Goal: Task Accomplishment & Management: Manage account settings

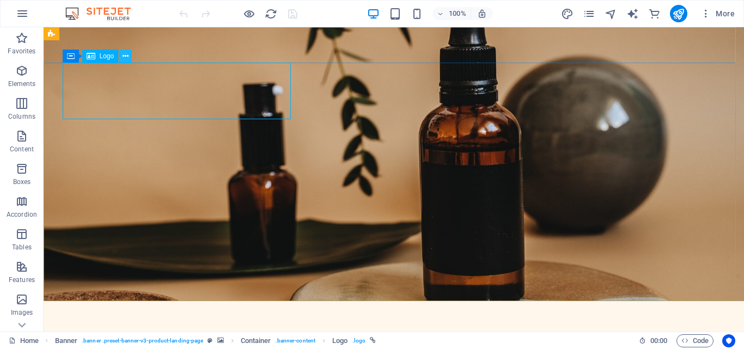
click at [123, 56] on icon at bounding box center [126, 56] width 6 height 11
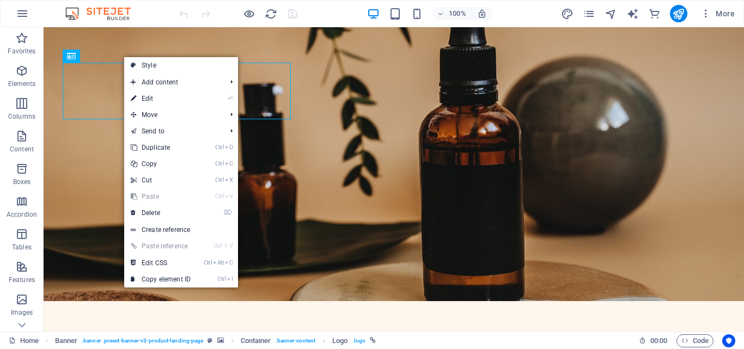
click at [159, 97] on link "⏎ Edit" at bounding box center [160, 98] width 73 height 16
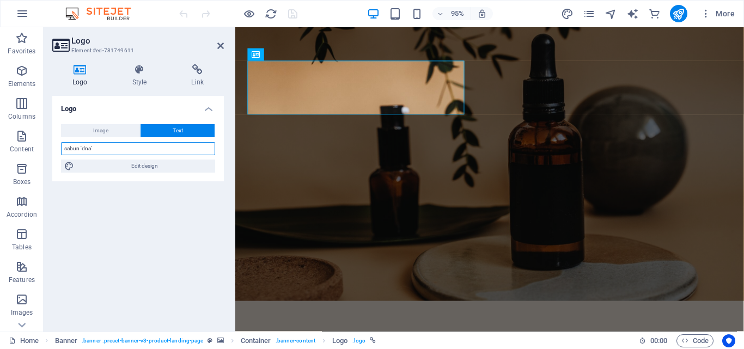
drag, startPoint x: 101, startPoint y: 149, endPoint x: 45, endPoint y: 143, distance: 56.4
click at [45, 144] on div "Logo Style Link Logo Image Text Drag files here, click to choose files or selec…" at bounding box center [138, 194] width 189 height 276
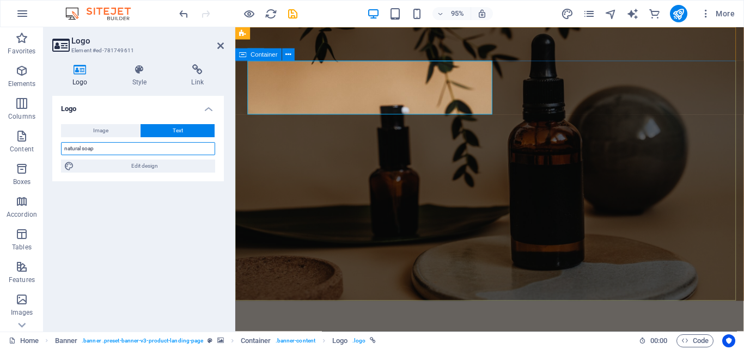
type input "natural soap"
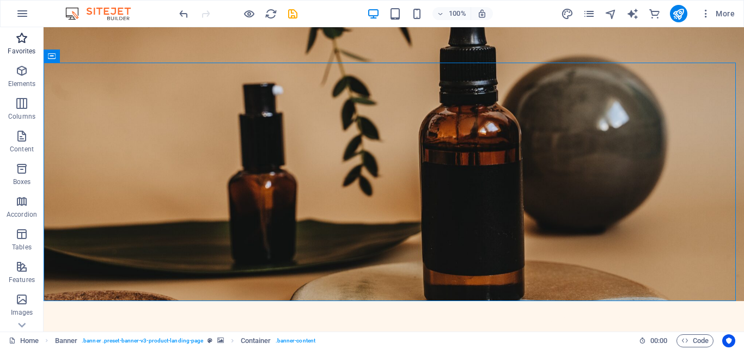
click at [20, 39] on icon "button" at bounding box center [21, 38] width 13 height 13
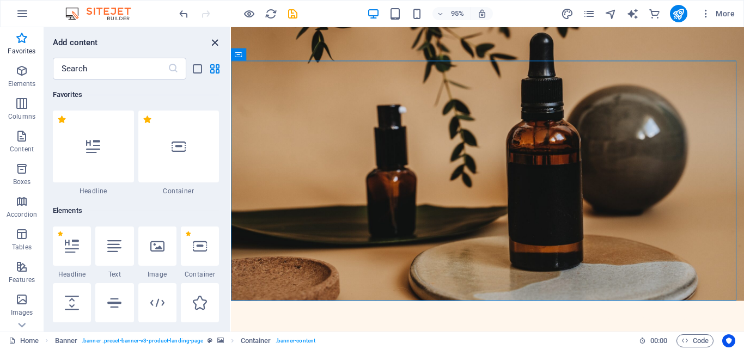
drag, startPoint x: 214, startPoint y: 44, endPoint x: 132, endPoint y: 23, distance: 83.8
click at [214, 44] on icon "close panel" at bounding box center [215, 43] width 13 height 13
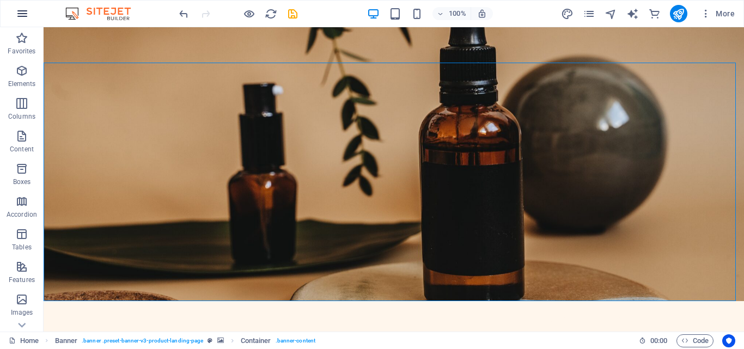
click at [19, 16] on icon "button" at bounding box center [22, 13] width 13 height 13
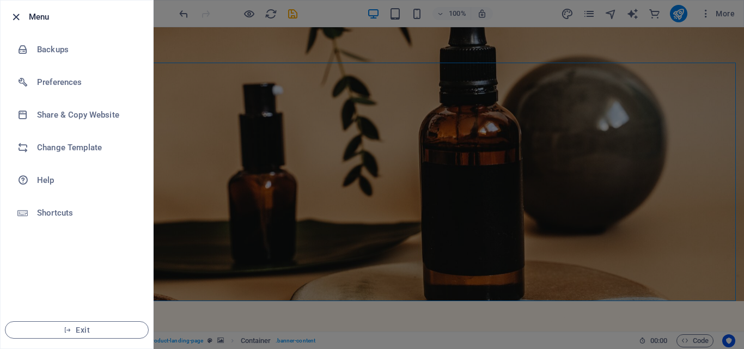
click at [15, 13] on icon "button" at bounding box center [16, 17] width 13 height 13
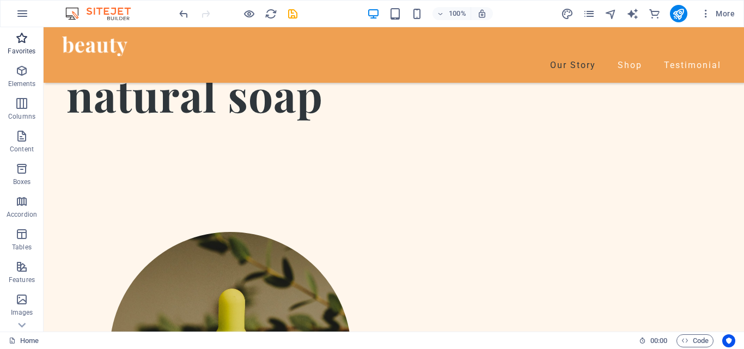
click at [19, 39] on icon "button" at bounding box center [21, 38] width 13 height 13
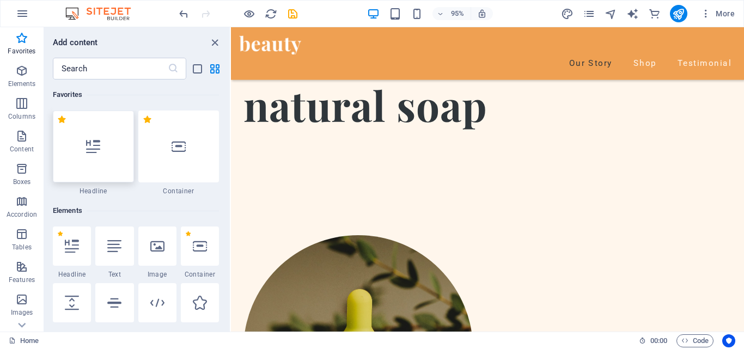
click at [101, 150] on div at bounding box center [93, 147] width 81 height 72
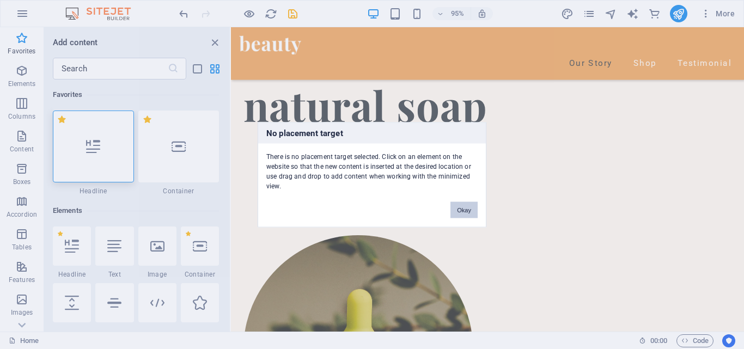
click at [469, 211] on button "Okay" at bounding box center [464, 210] width 27 height 16
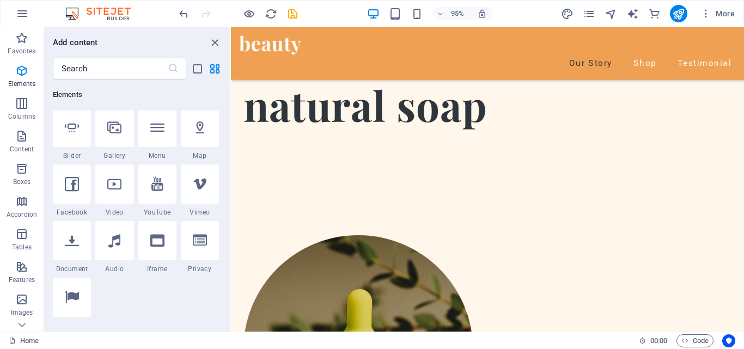
scroll to position [327, 0]
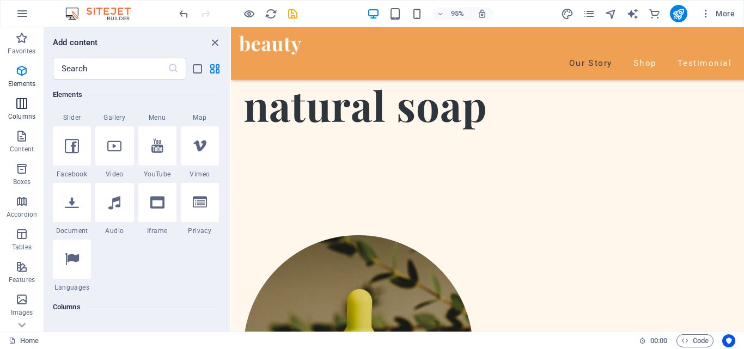
click at [23, 111] on span "Columns" at bounding box center [22, 110] width 44 height 26
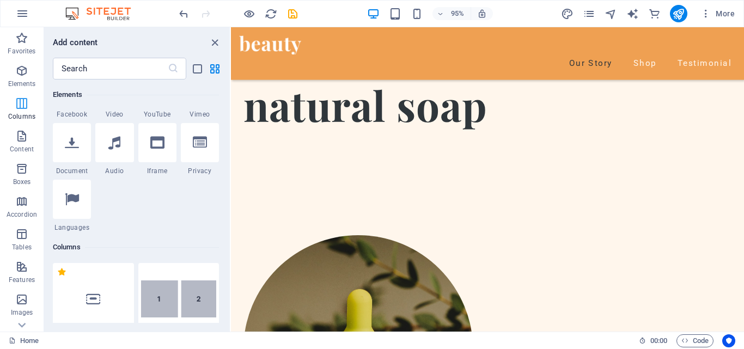
scroll to position [539, 0]
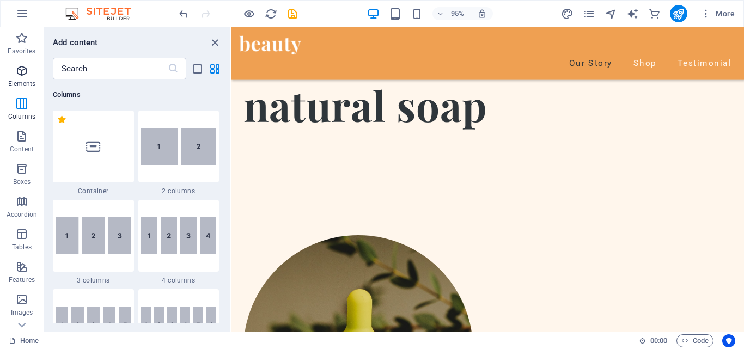
click at [22, 76] on icon "button" at bounding box center [21, 70] width 13 height 13
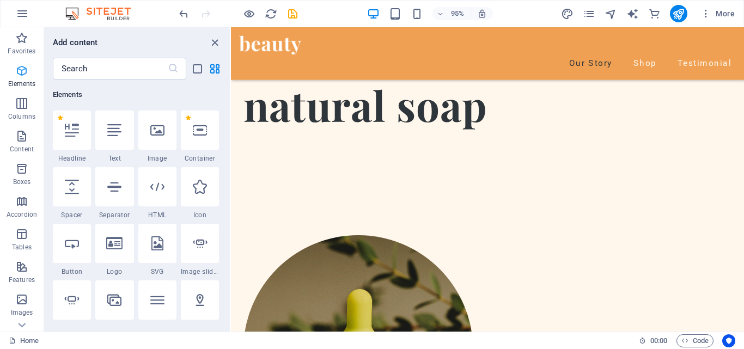
scroll to position [116, 0]
click at [19, 136] on icon "button" at bounding box center [21, 136] width 13 height 13
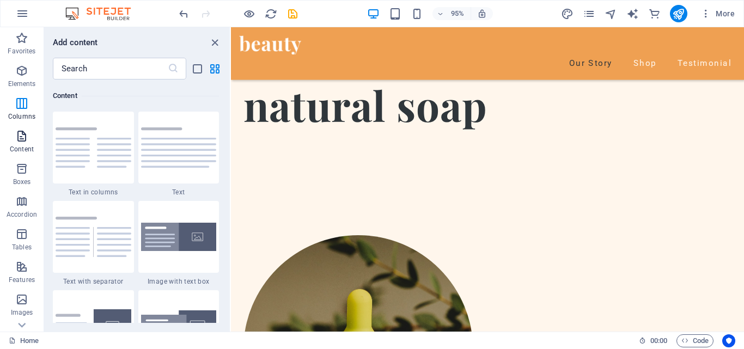
scroll to position [1906, 0]
click at [22, 179] on p "Boxes" at bounding box center [22, 182] width 18 height 9
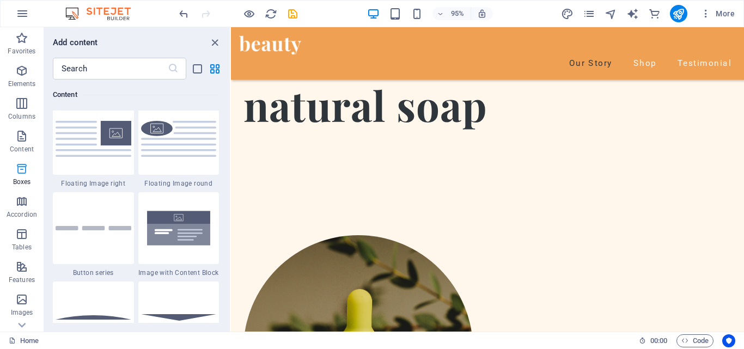
scroll to position [3005, 0]
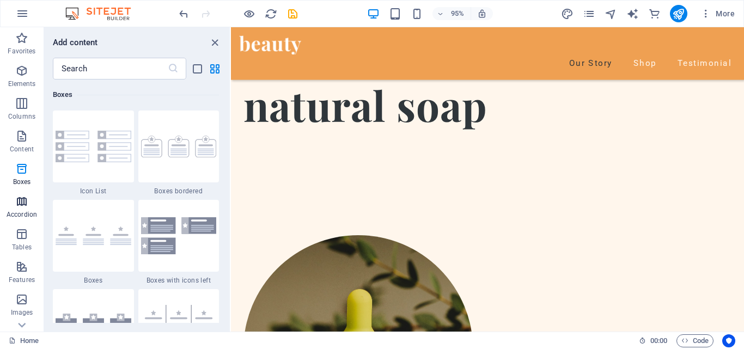
click at [26, 209] on span "Accordion" at bounding box center [22, 208] width 44 height 26
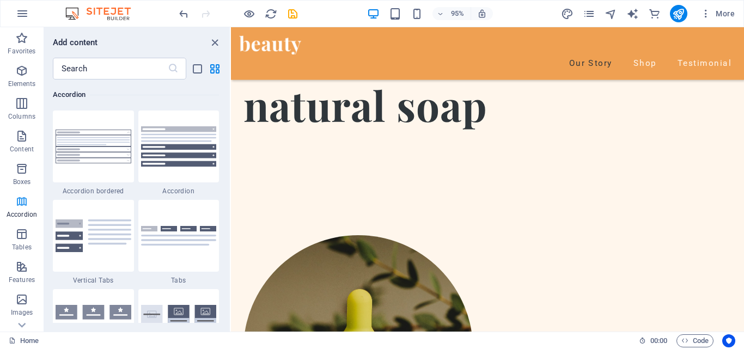
scroll to position [3479, 0]
click at [16, 238] on icon "button" at bounding box center [21, 234] width 13 height 13
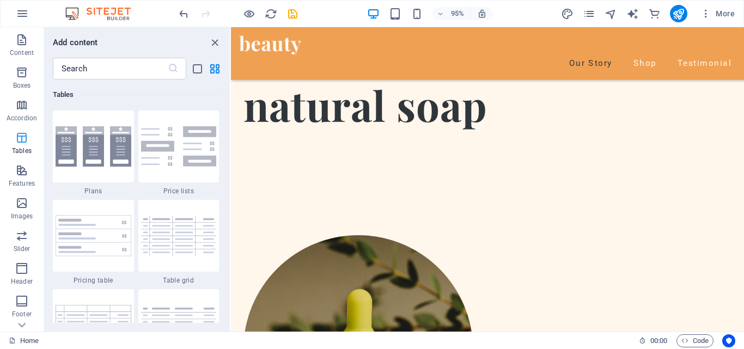
scroll to position [109, 0]
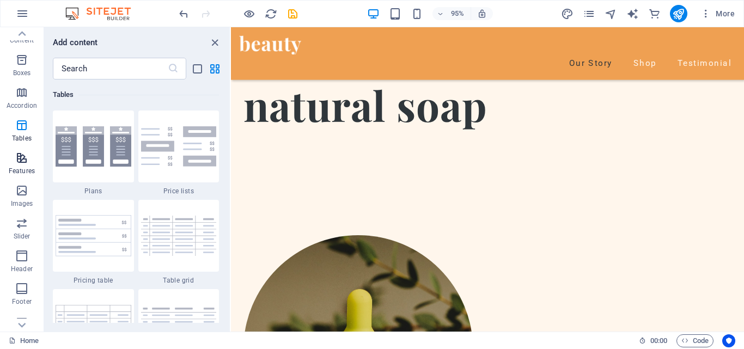
click at [21, 163] on icon "button" at bounding box center [21, 157] width 13 height 13
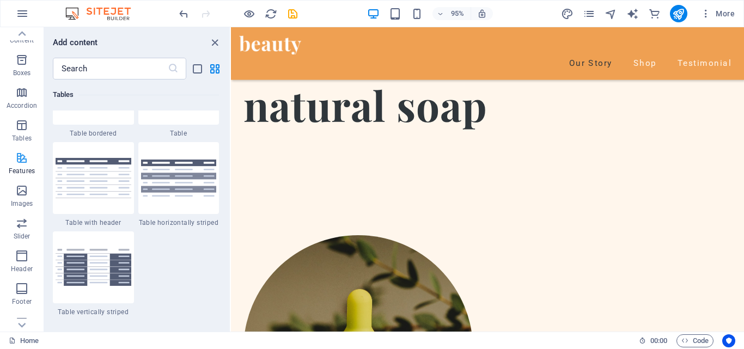
scroll to position [4247, 0]
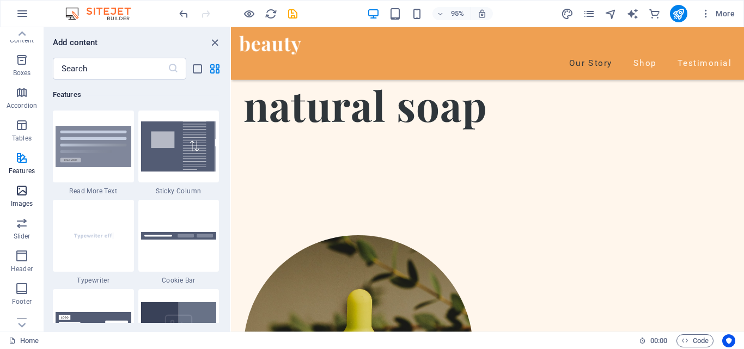
click at [19, 200] on p "Images" at bounding box center [22, 203] width 22 height 9
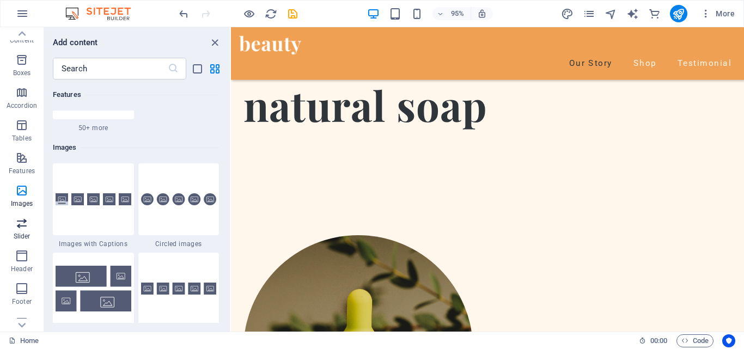
scroll to position [5525, 0]
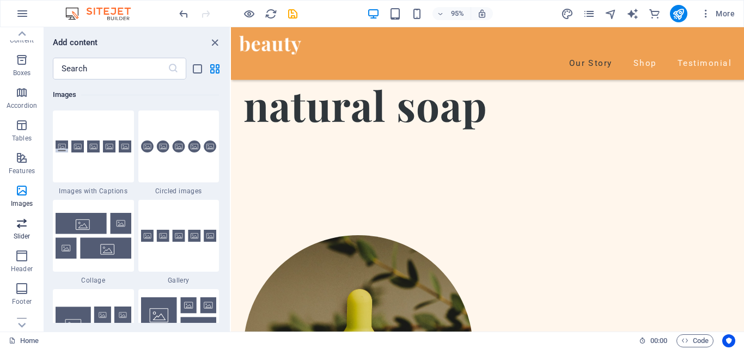
click at [21, 229] on icon "button" at bounding box center [21, 223] width 13 height 13
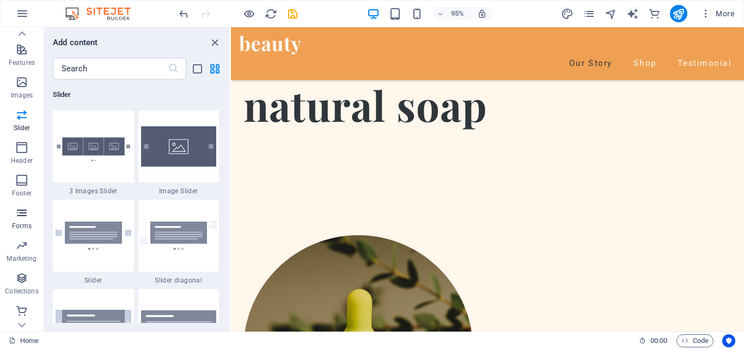
scroll to position [218, 0]
click at [20, 184] on icon "button" at bounding box center [21, 179] width 13 height 13
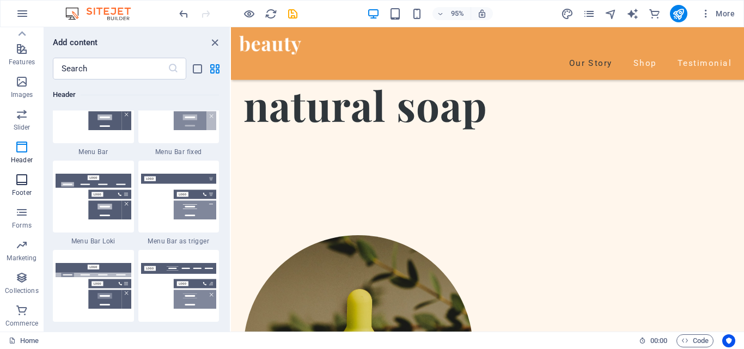
scroll to position [7213, 0]
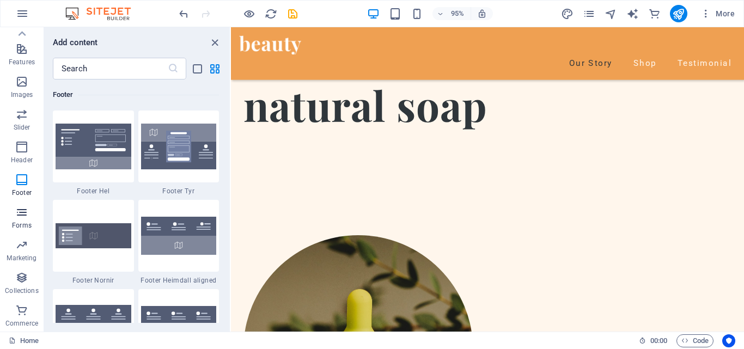
click at [21, 210] on icon "button" at bounding box center [21, 212] width 13 height 13
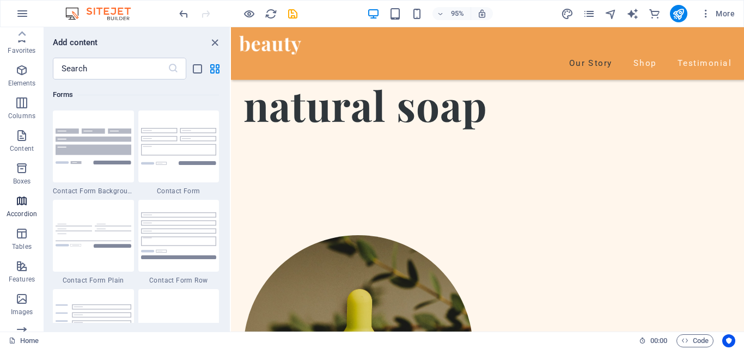
scroll to position [0, 0]
click at [213, 42] on icon "close panel" at bounding box center [215, 43] width 13 height 13
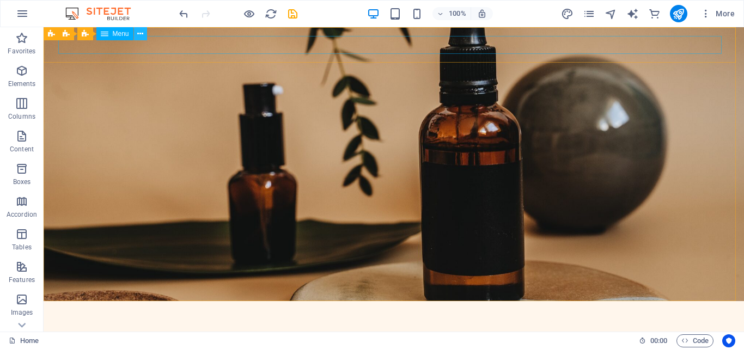
click at [141, 35] on icon at bounding box center [140, 33] width 6 height 11
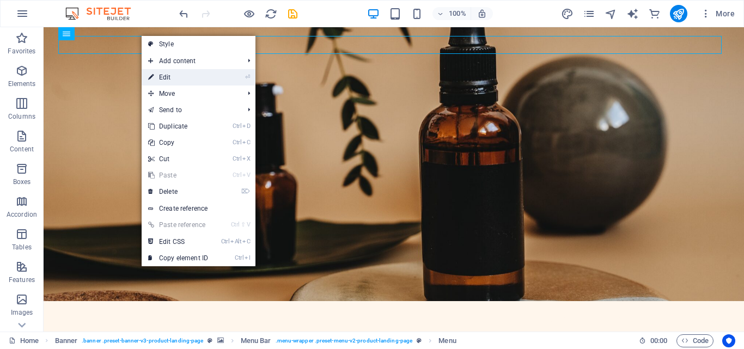
click at [169, 76] on link "⏎ Edit" at bounding box center [178, 77] width 73 height 16
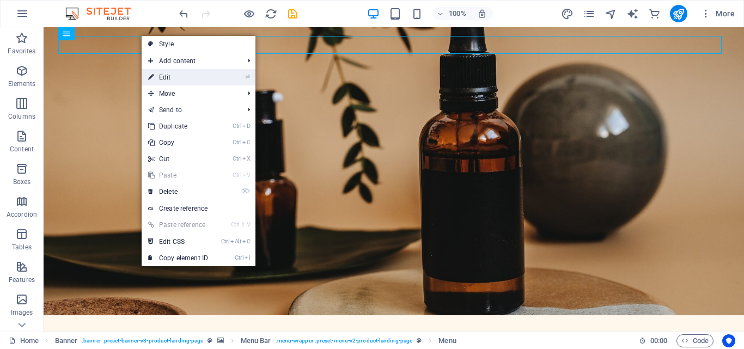
select select "1"
select select
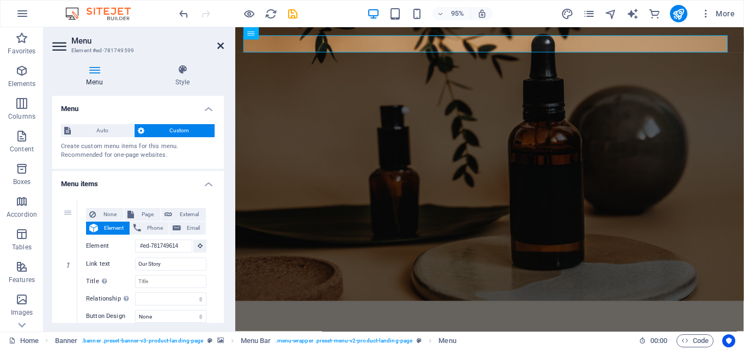
drag, startPoint x: 221, startPoint y: 45, endPoint x: 174, endPoint y: 21, distance: 52.6
click at [221, 45] on icon at bounding box center [220, 45] width 7 height 9
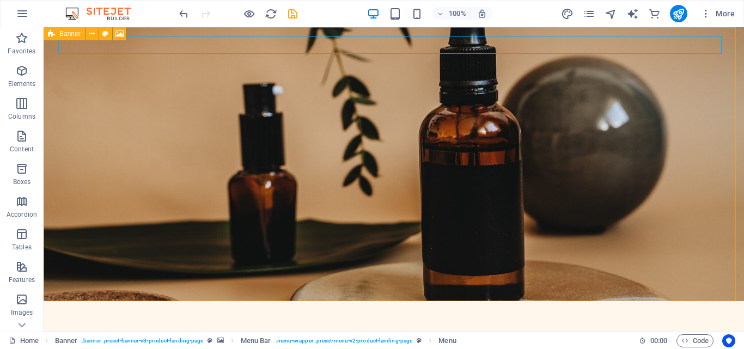
click at [54, 33] on icon at bounding box center [51, 33] width 7 height 13
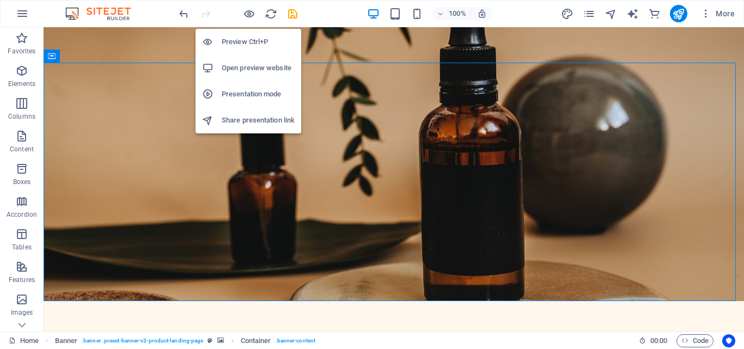
drag, startPoint x: 254, startPoint y: 69, endPoint x: 238, endPoint y: 68, distance: 16.4
click at [238, 68] on h6 "Open preview website" at bounding box center [258, 68] width 73 height 13
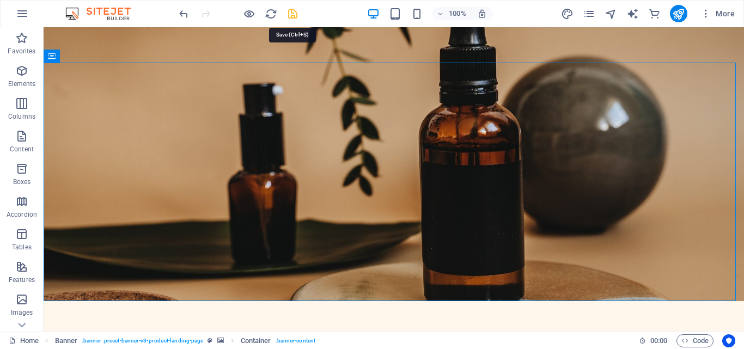
click at [291, 15] on icon "save" at bounding box center [293, 14] width 13 height 13
checkbox input "false"
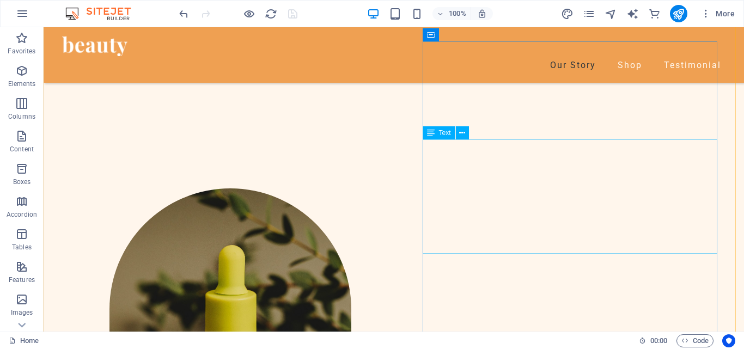
scroll to position [327, 0]
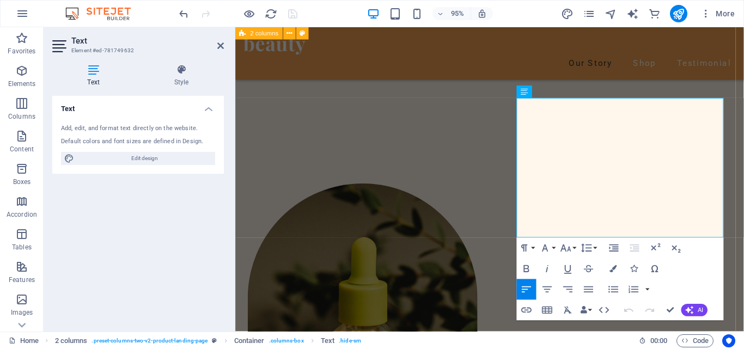
scroll to position [341, 0]
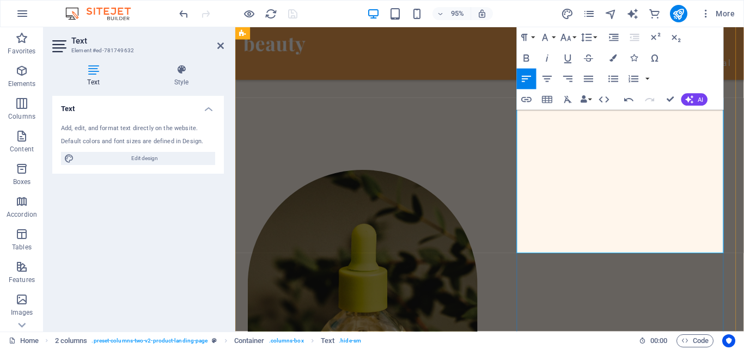
scroll to position [232, 0]
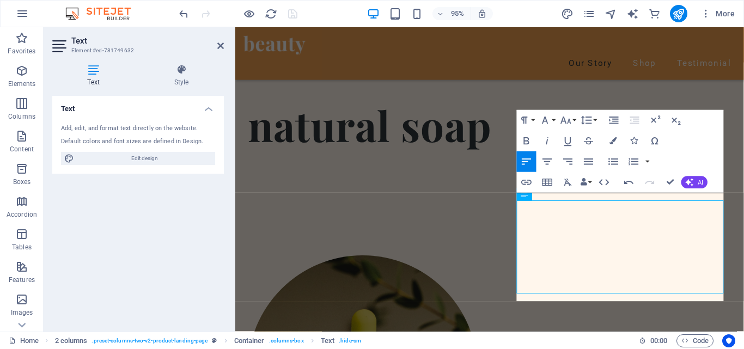
scroll to position [243, 0]
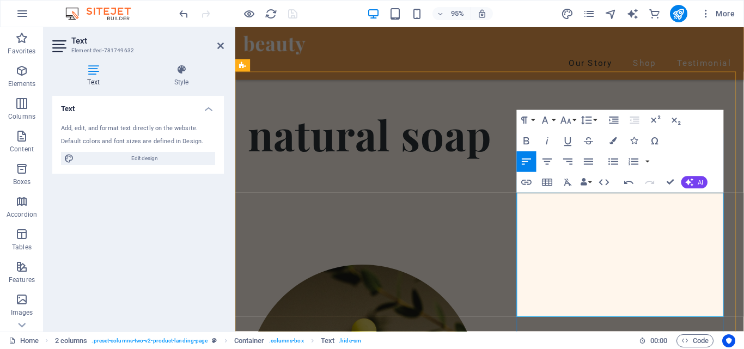
click at [217, 46] on icon at bounding box center [220, 45] width 7 height 9
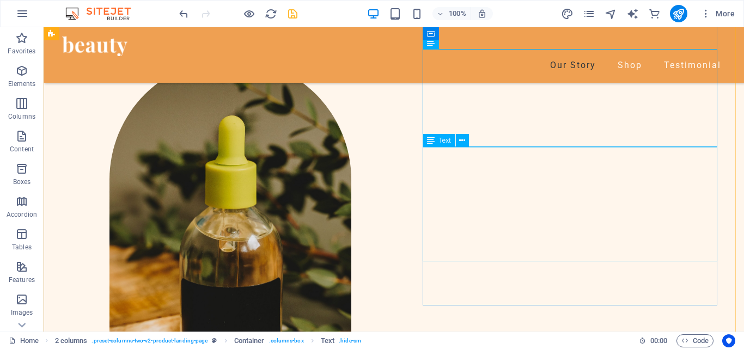
scroll to position [459, 0]
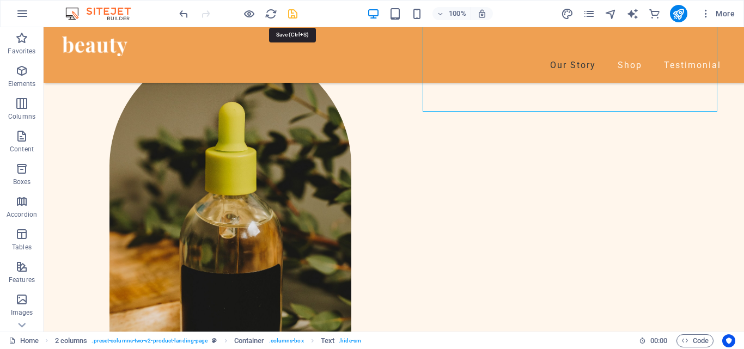
click at [294, 13] on icon "save" at bounding box center [293, 14] width 13 height 13
checkbox input "false"
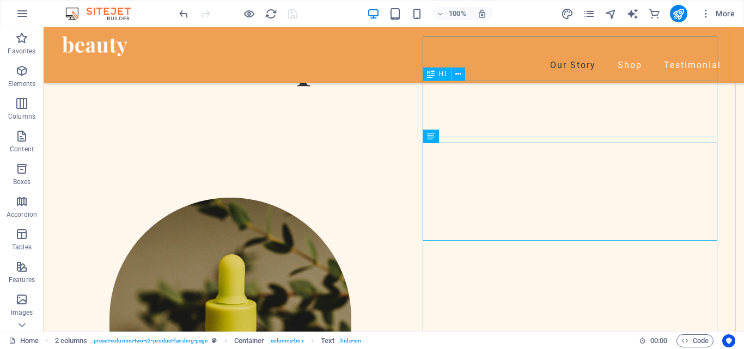
scroll to position [296, 0]
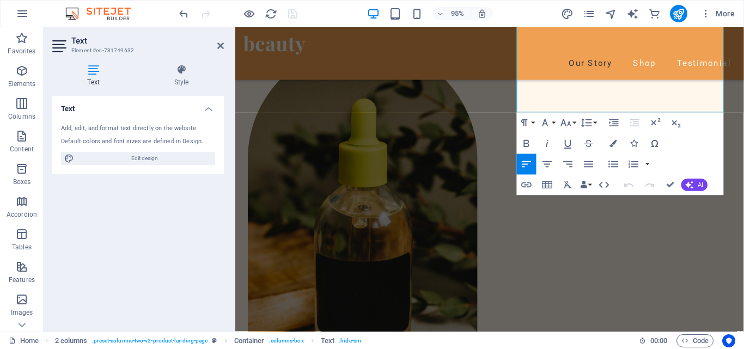
scroll to position [473, 0]
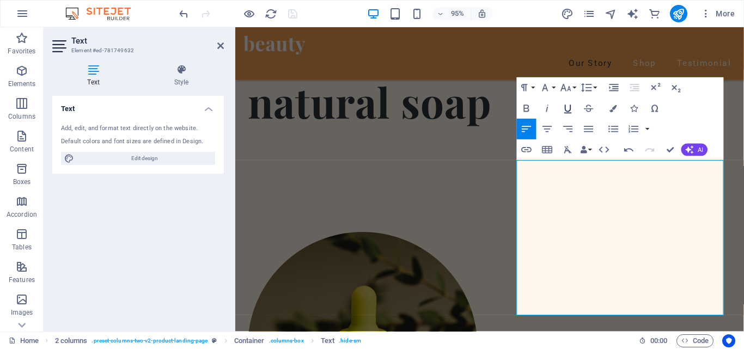
scroll to position [256, 0]
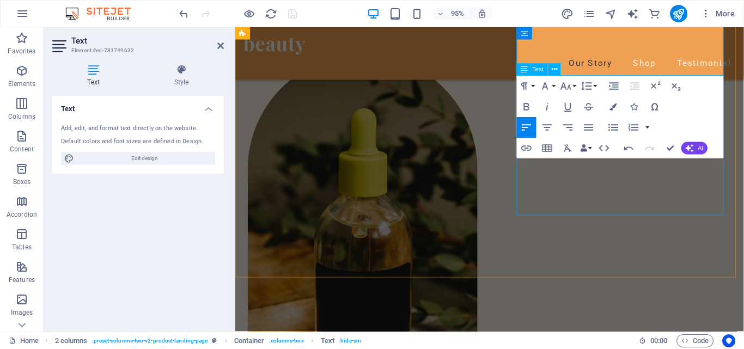
scroll to position [419, 0]
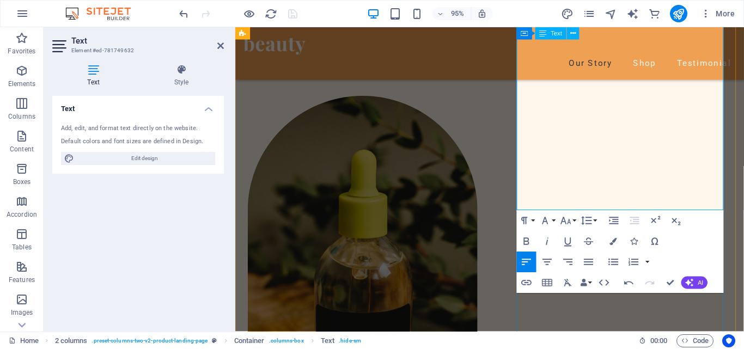
drag, startPoint x: 652, startPoint y: 195, endPoint x: 725, endPoint y: 210, distance: 74.7
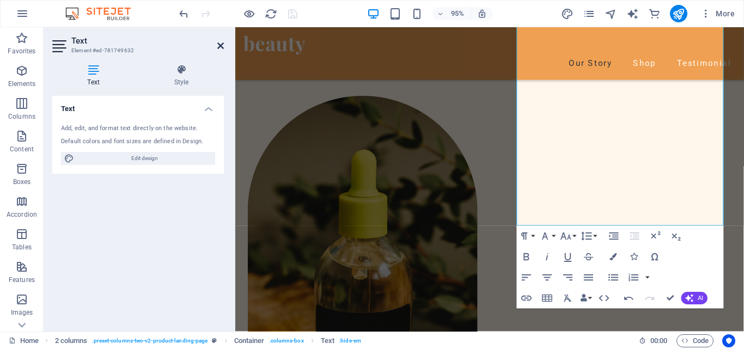
click at [222, 44] on icon at bounding box center [220, 45] width 7 height 9
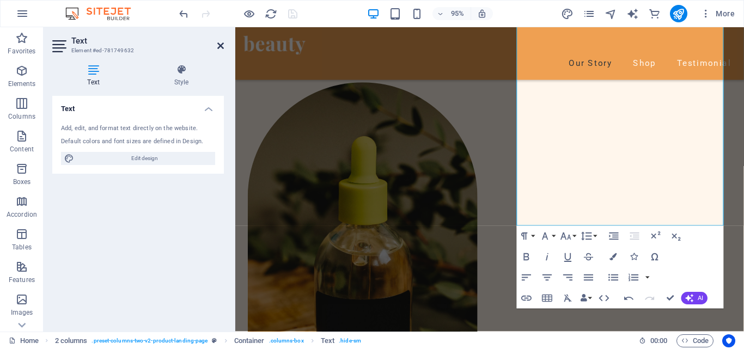
scroll to position [405, 0]
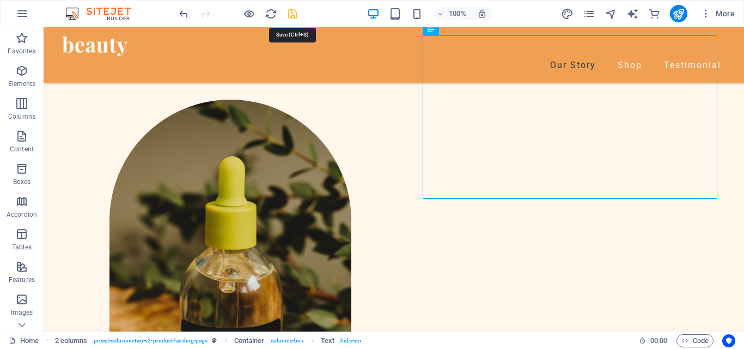
click at [295, 13] on icon "save" at bounding box center [293, 14] width 13 height 13
checkbox input "false"
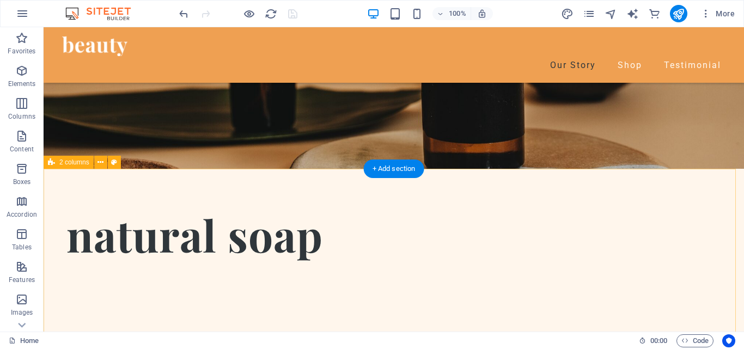
scroll to position [78, 0]
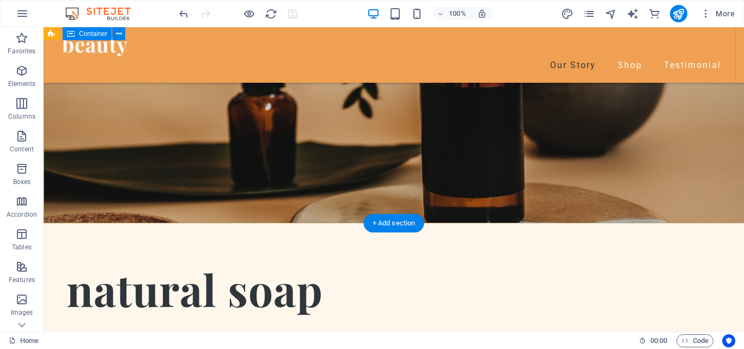
click at [299, 223] on div "natural soap" at bounding box center [394, 292] width 701 height 138
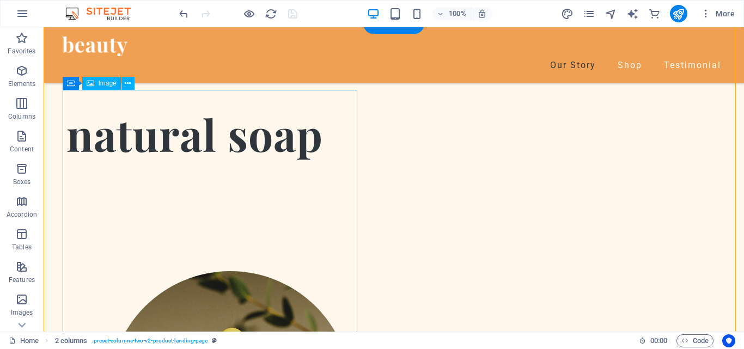
scroll to position [405, 0]
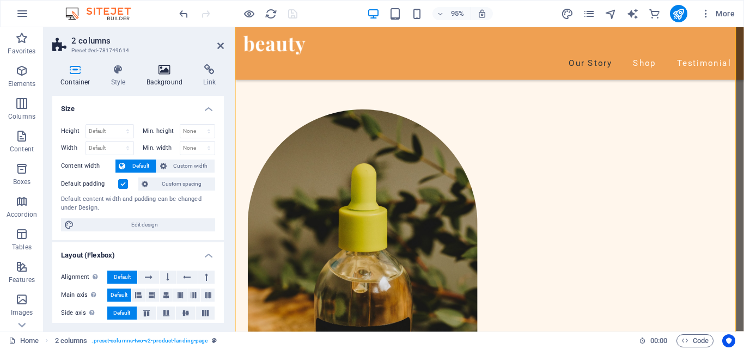
scroll to position [419, 0]
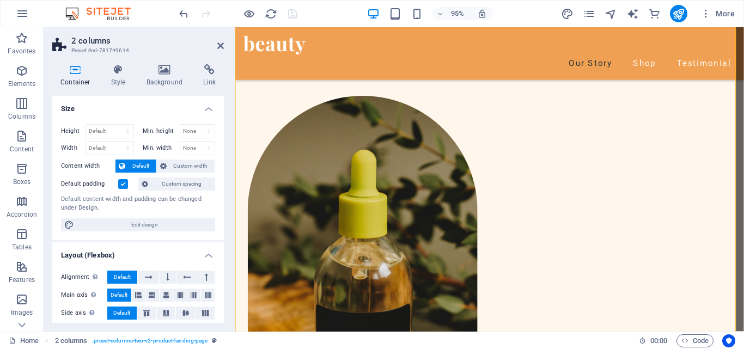
click at [224, 46] on aside "2 columns Preset #ed-781749614 Container Style Background Link Size Height Defa…" at bounding box center [140, 179] width 192 height 305
click at [220, 45] on icon at bounding box center [220, 45] width 7 height 9
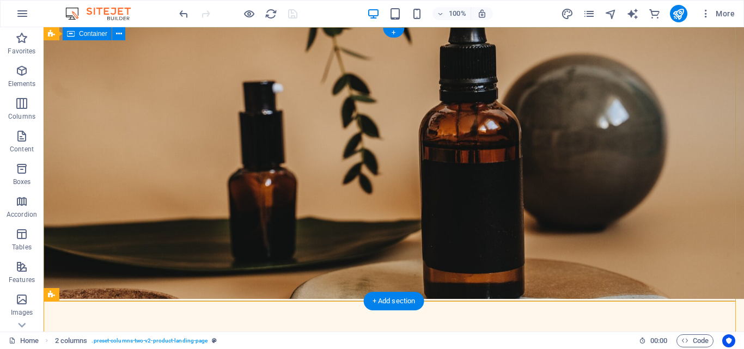
scroll to position [0, 0]
